Goal: Information Seeking & Learning: Learn about a topic

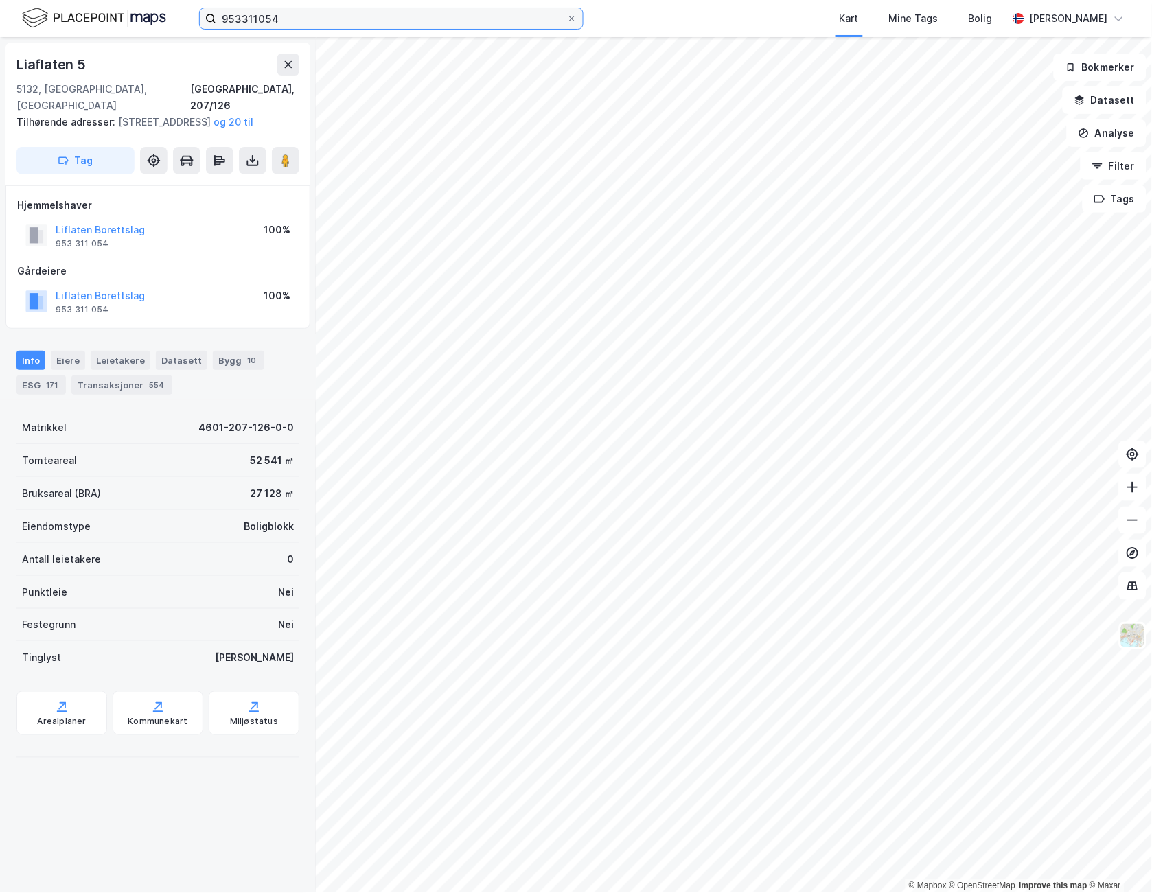
click at [294, 22] on input "953311054" at bounding box center [391, 18] width 350 height 21
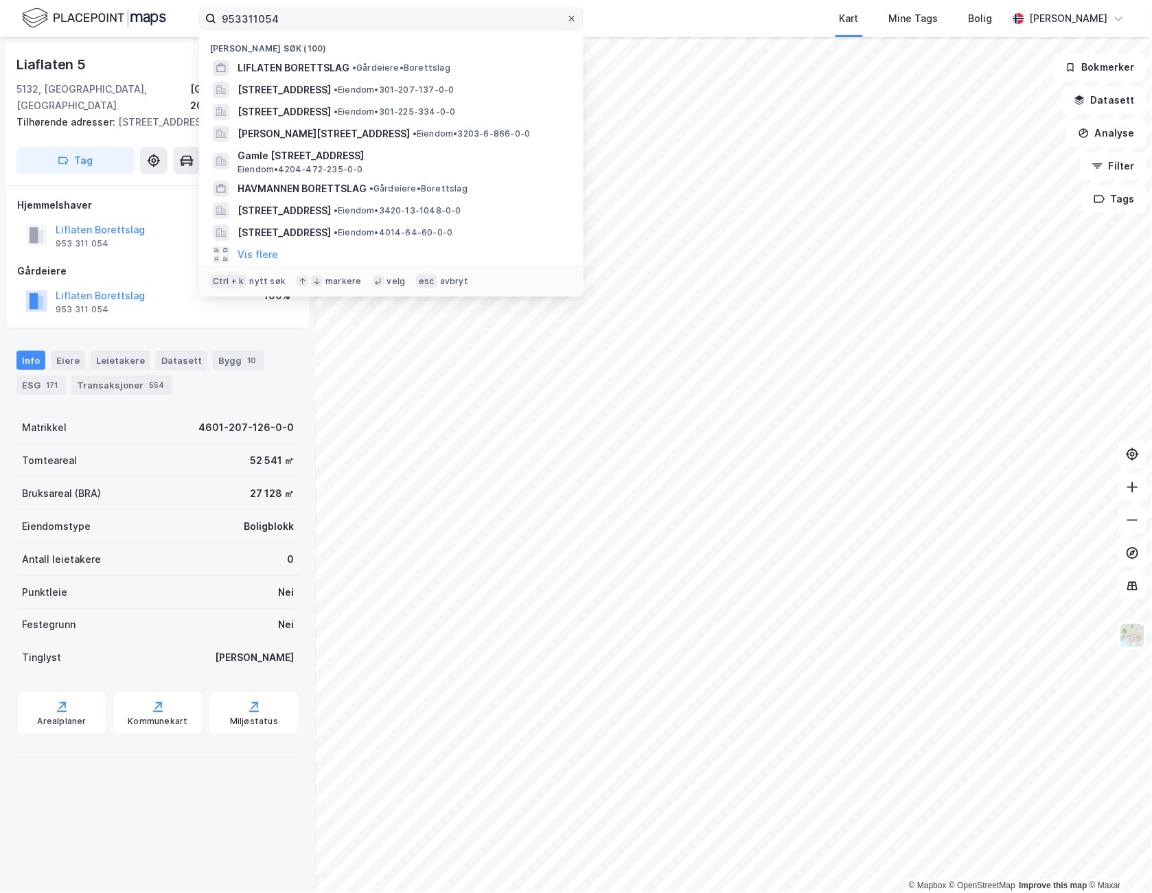
click at [573, 20] on icon at bounding box center [572, 18] width 8 height 8
click at [566, 20] on input "953311054" at bounding box center [391, 18] width 350 height 21
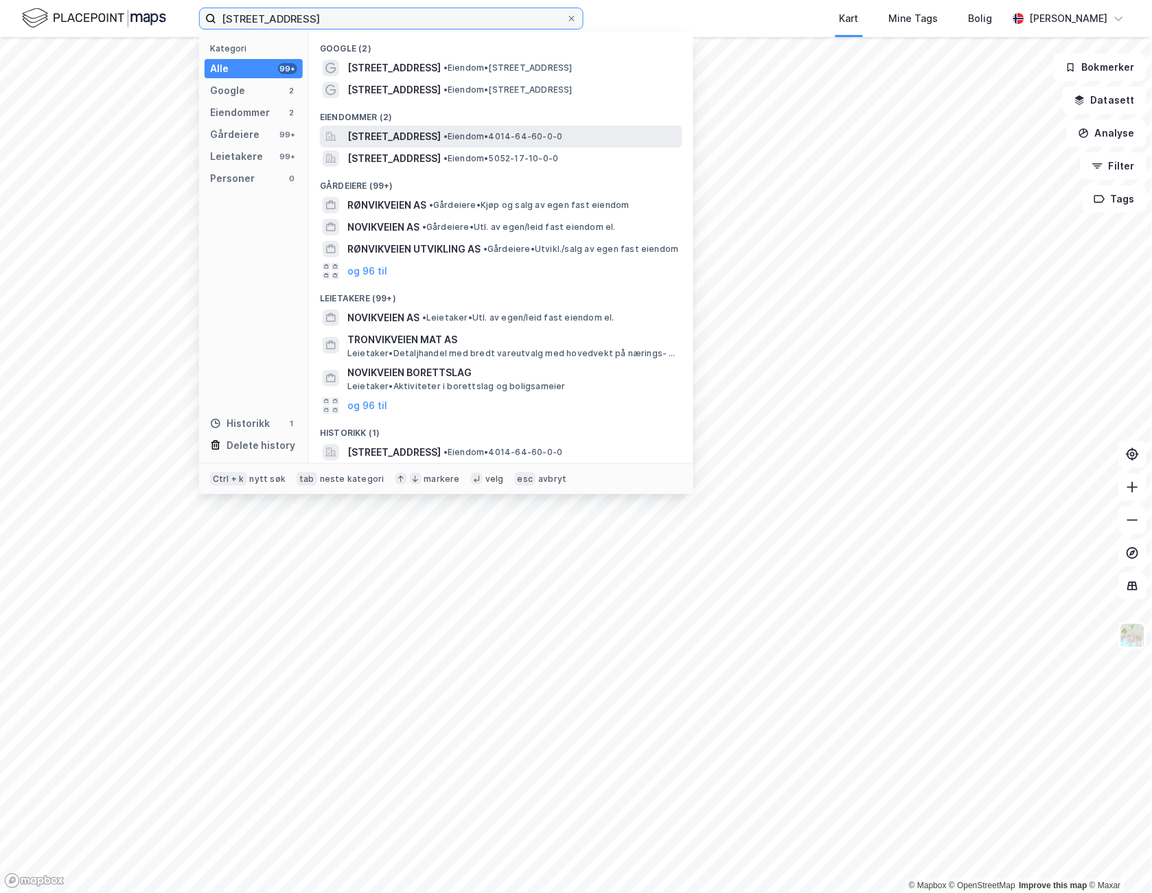
type input "[STREET_ADDRESS]"
click at [441, 143] on span "[STREET_ADDRESS]" at bounding box center [393, 136] width 93 height 16
